Goal: Transaction & Acquisition: Purchase product/service

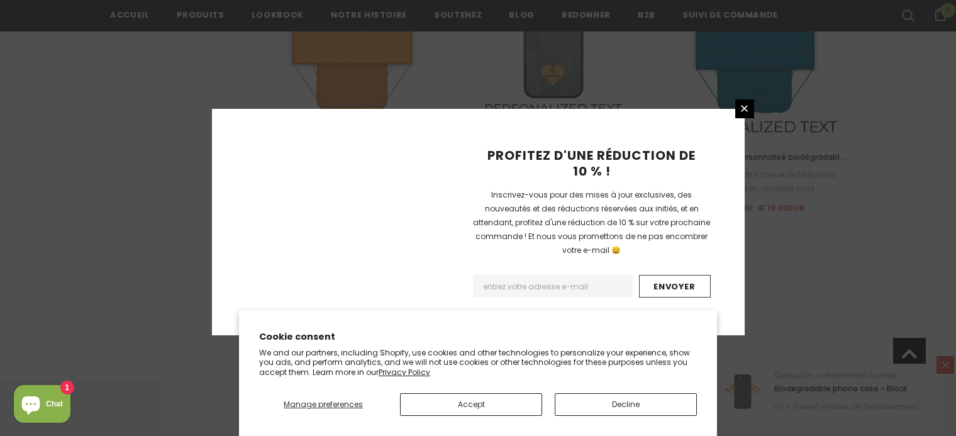
scroll to position [1554, 0]
